Goal: Information Seeking & Learning: Compare options

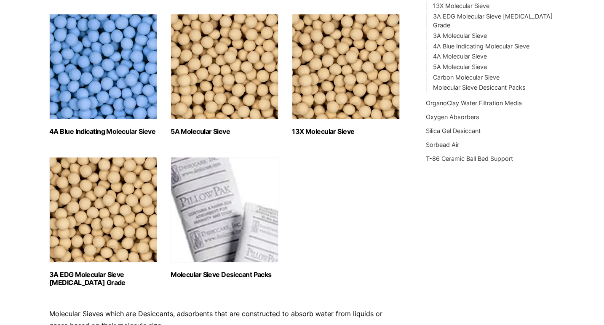
scroll to position [357, 0]
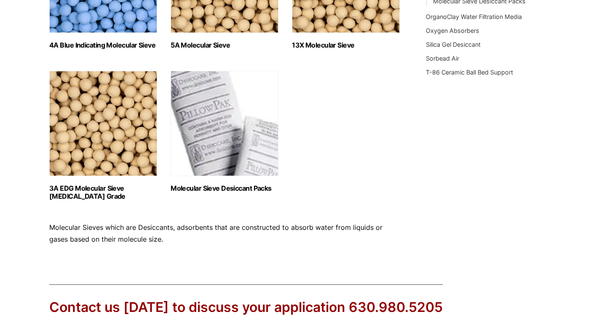
click at [210, 168] on img "Visit product category Molecular Sieve Desiccant Packs" at bounding box center [225, 123] width 108 height 105
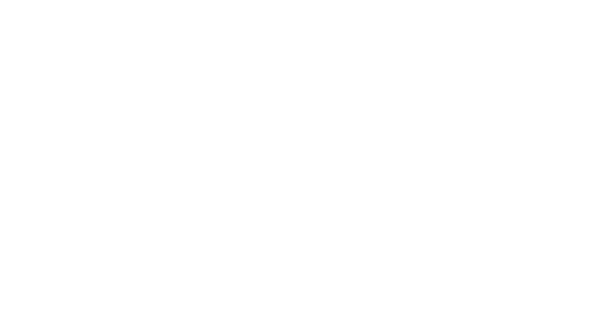
scroll to position [0, 0]
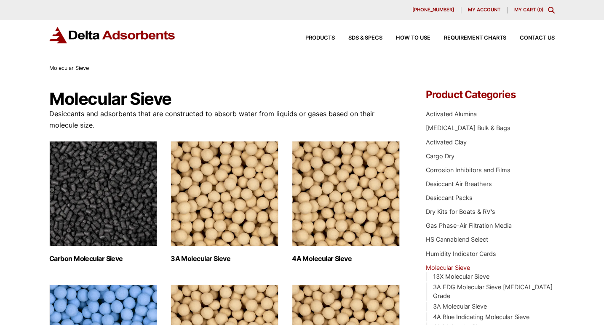
click at [474, 186] on link "Desiccant Air Breathers" at bounding box center [459, 183] width 66 height 7
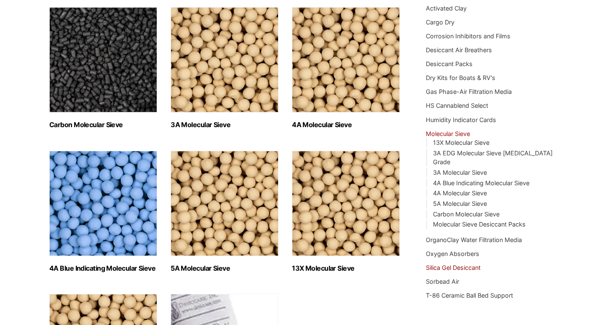
click at [459, 264] on link "Silica Gel Desiccant" at bounding box center [453, 267] width 55 height 7
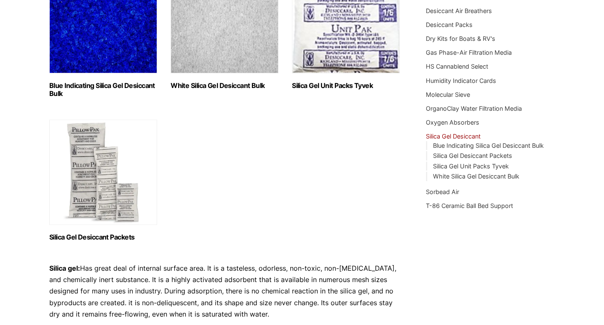
scroll to position [134, 0]
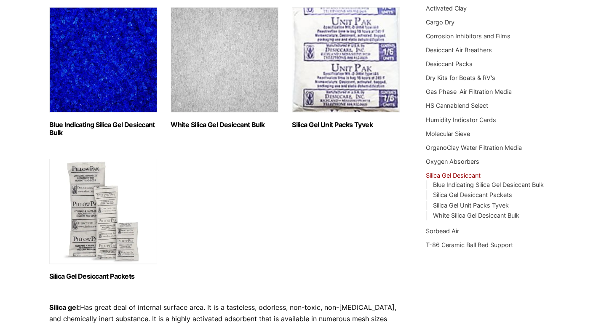
click at [102, 124] on h2 "Blue Indicating Silica Gel Desiccant Bulk (2)" at bounding box center [103, 129] width 108 height 16
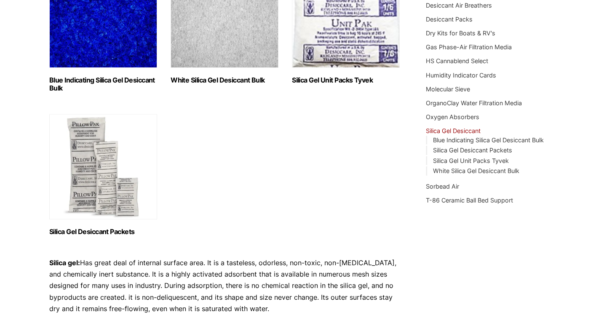
scroll to position [45, 0]
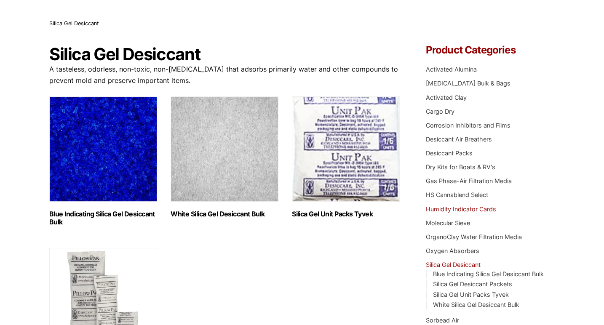
click at [467, 212] on link "Humidity Indicator Cards" at bounding box center [461, 209] width 70 height 7
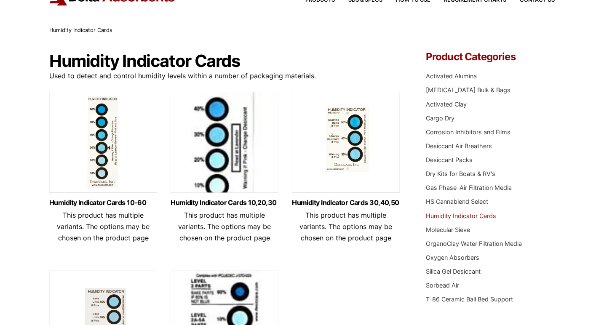
scroll to position [89, 0]
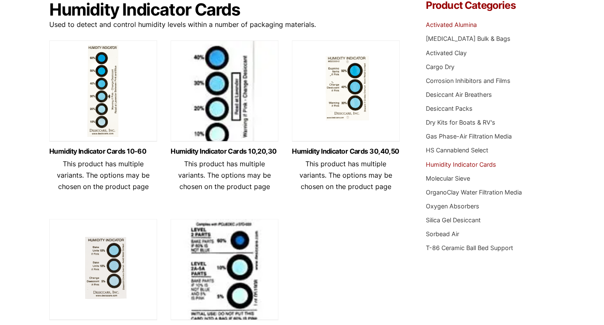
click at [462, 27] on link "Activated Alumina" at bounding box center [451, 24] width 51 height 7
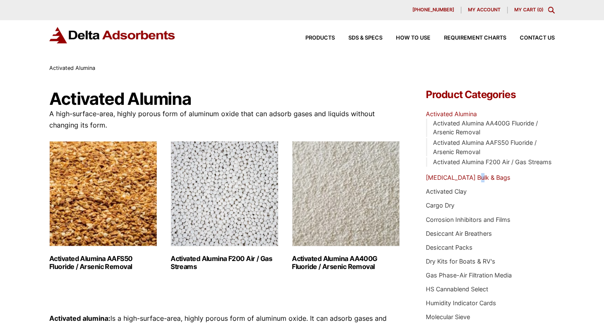
click at [477, 177] on ul "Activated Alumina Activated Alumina AA400G Fluoride / Arsenic Removal Activated…" at bounding box center [490, 251] width 129 height 292
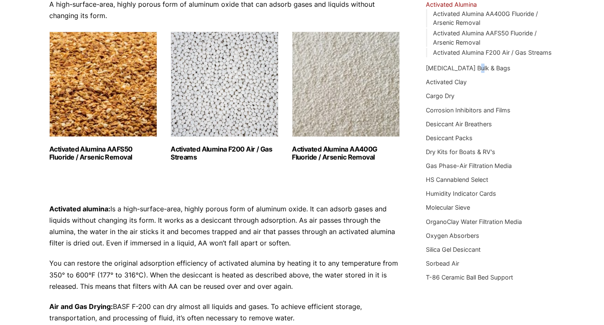
scroll to position [134, 0]
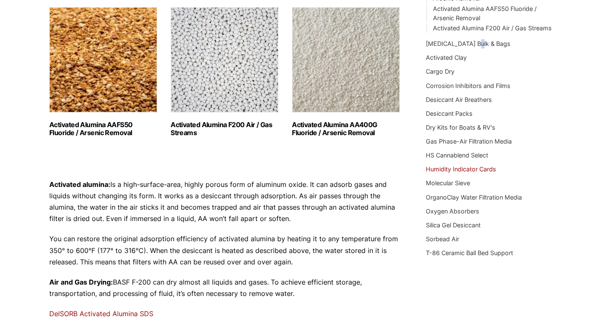
click at [480, 166] on link "Humidity Indicator Cards" at bounding box center [461, 169] width 70 height 7
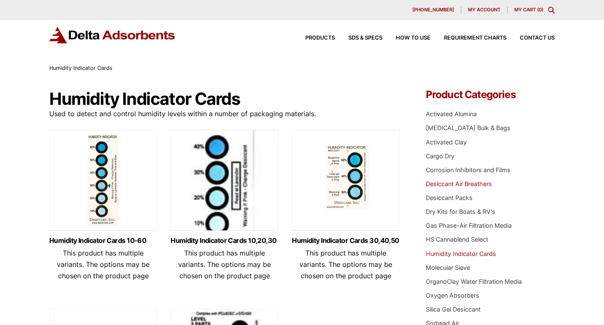
click at [445, 186] on link "Desiccant Air Breathers" at bounding box center [459, 183] width 66 height 7
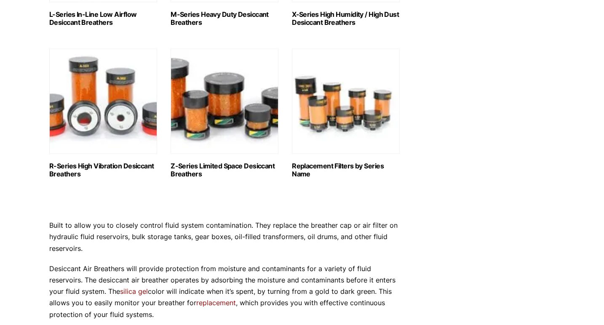
scroll to position [715, 0]
